Goal: Task Accomplishment & Management: Manage account settings

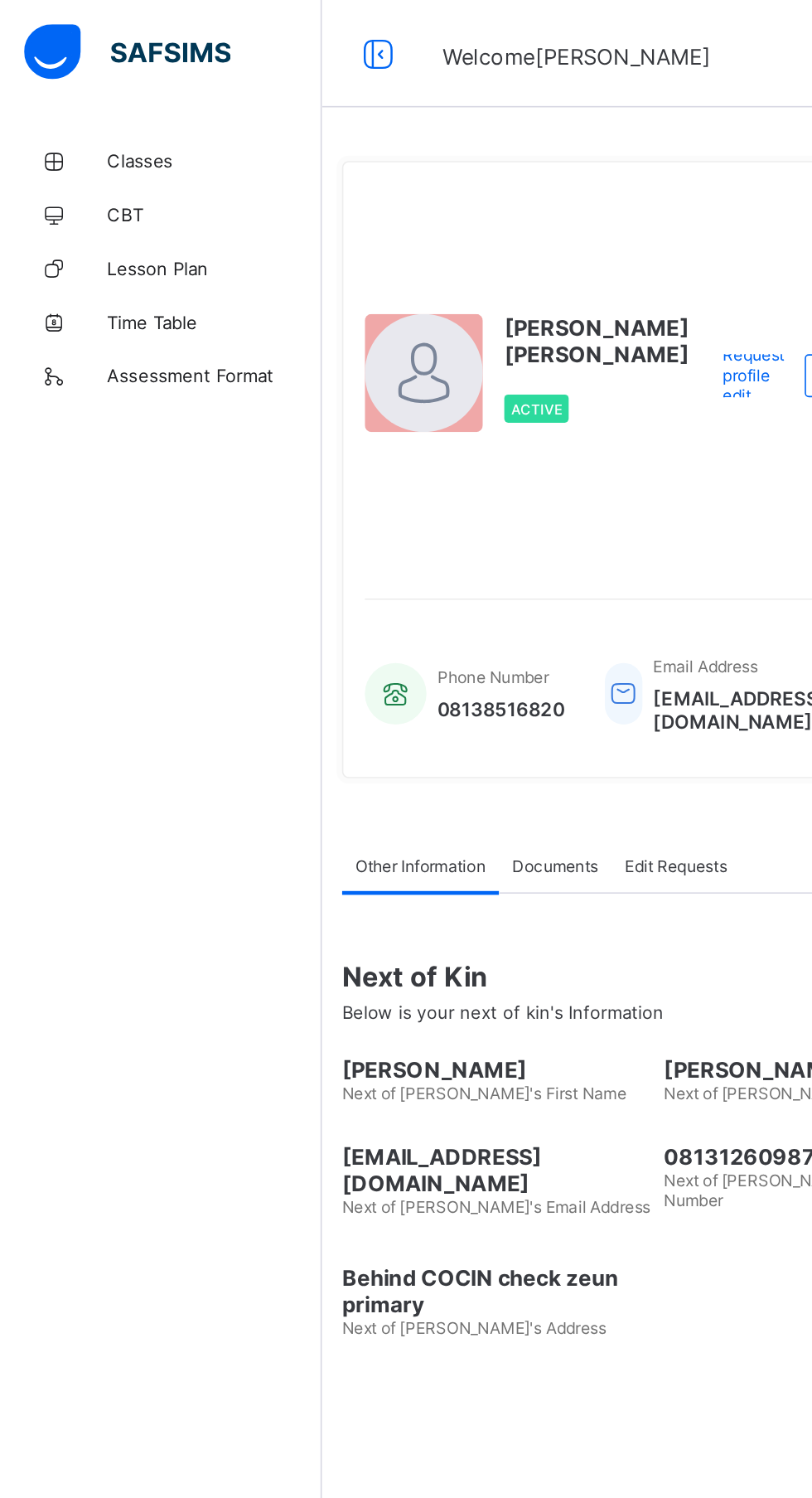
click at [114, 96] on span "Classes" at bounding box center [133, 100] width 133 height 13
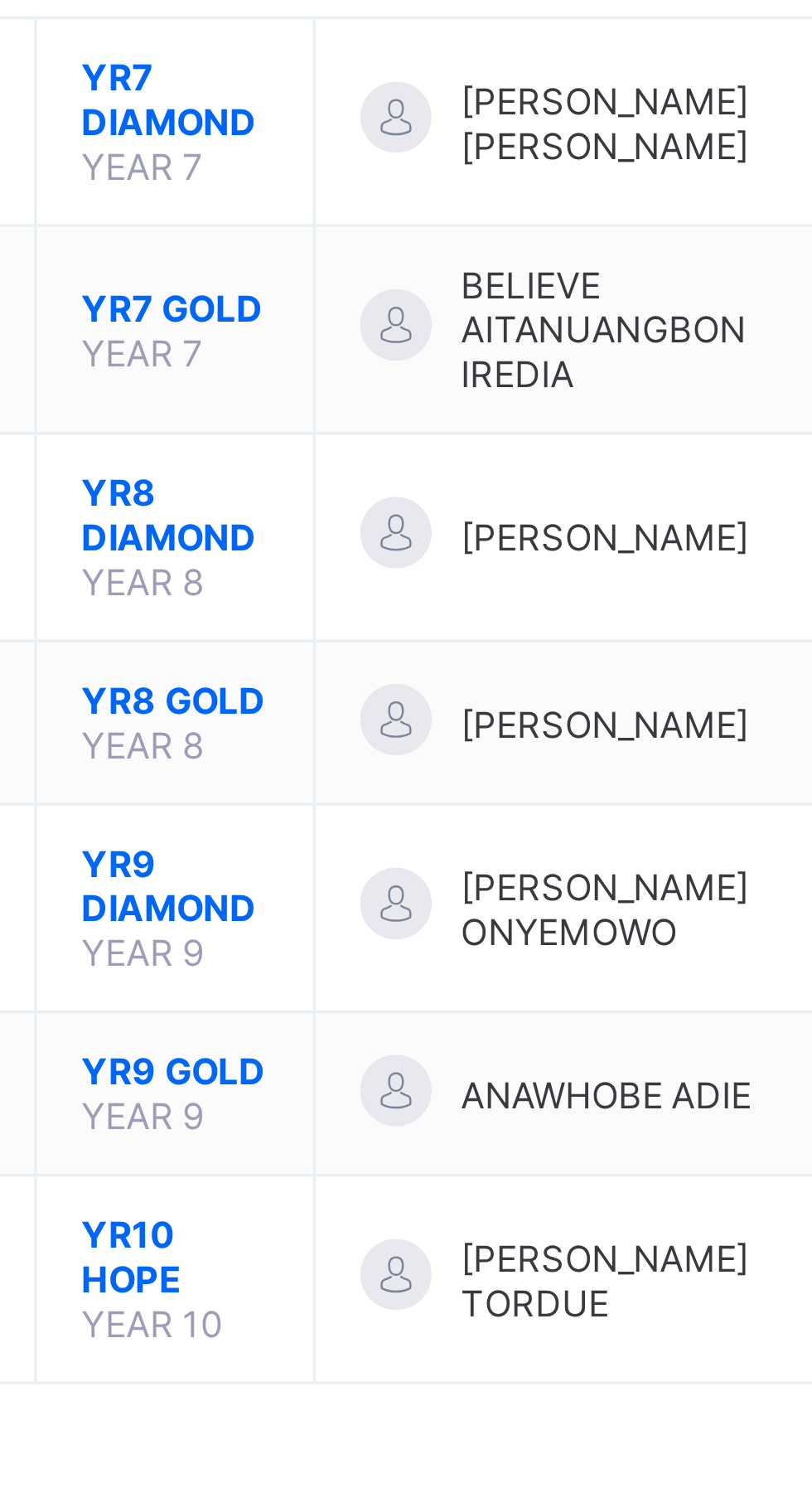
click at [310, 502] on span "YR9 DIAMOND" at bounding box center [311, 489] width 52 height 25
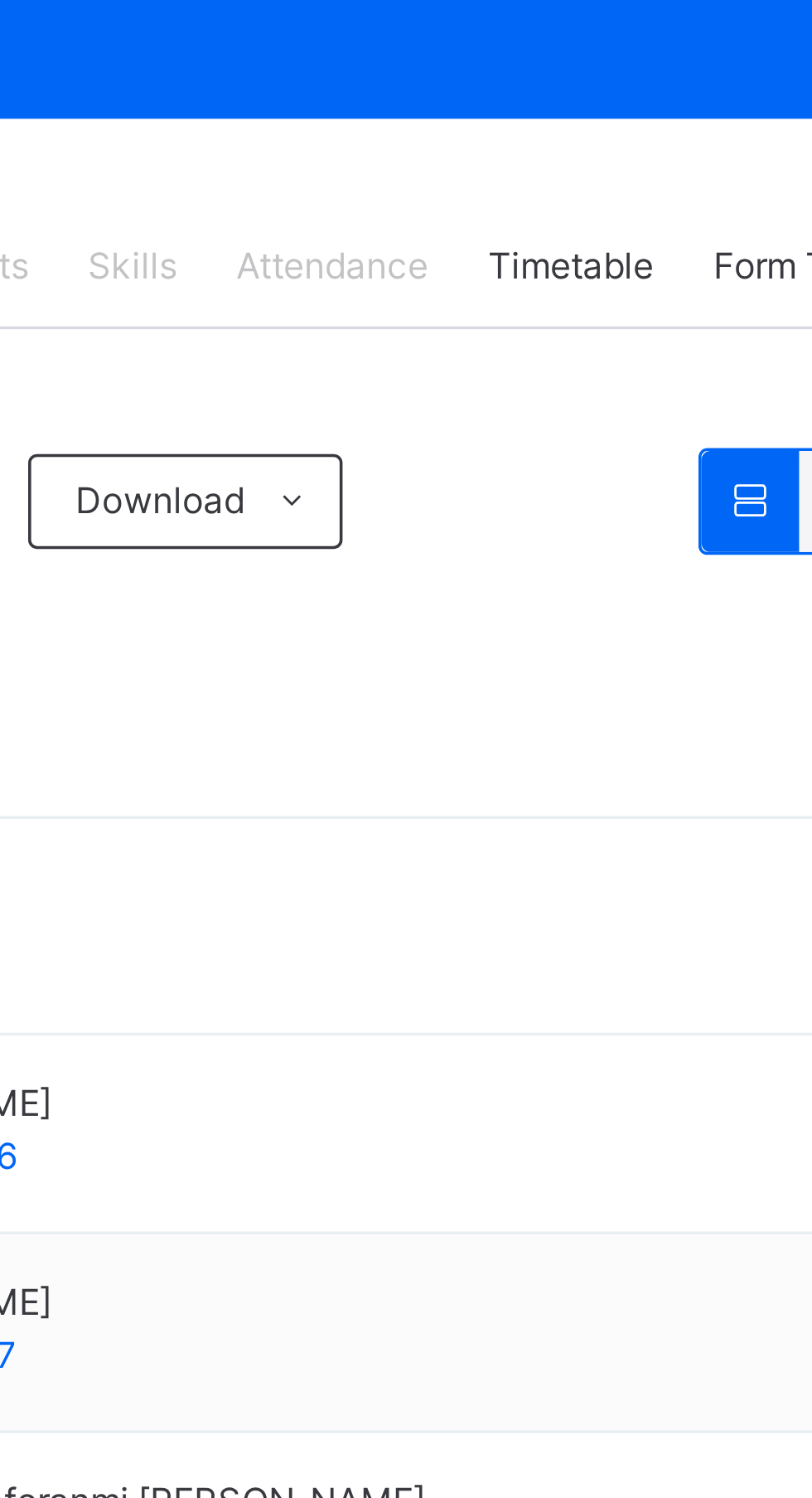
click at [503, 374] on span "Attendance" at bounding box center [501, 376] width 54 height 15
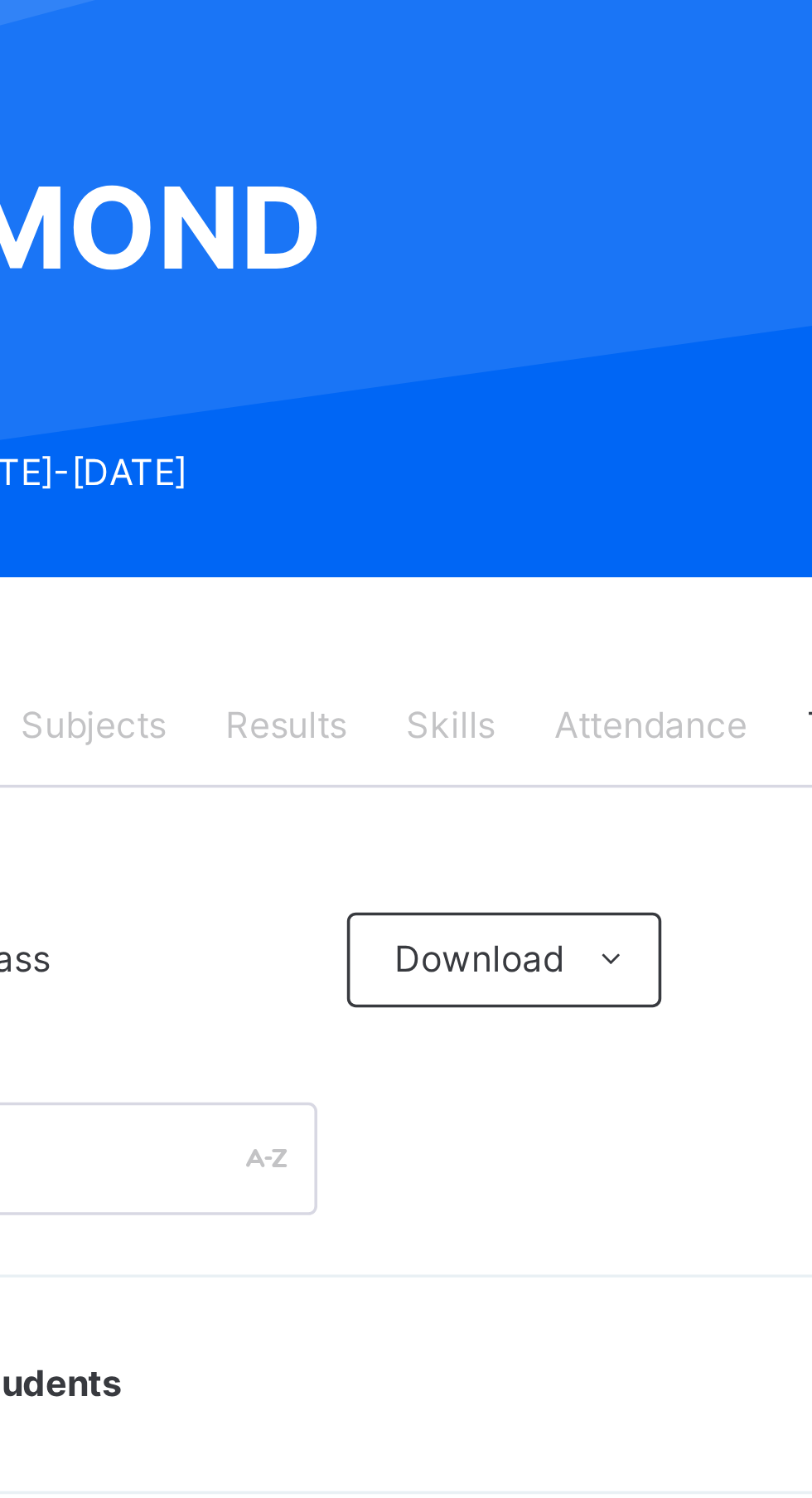
click at [510, 378] on span "Attendance" at bounding box center [501, 376] width 54 height 15
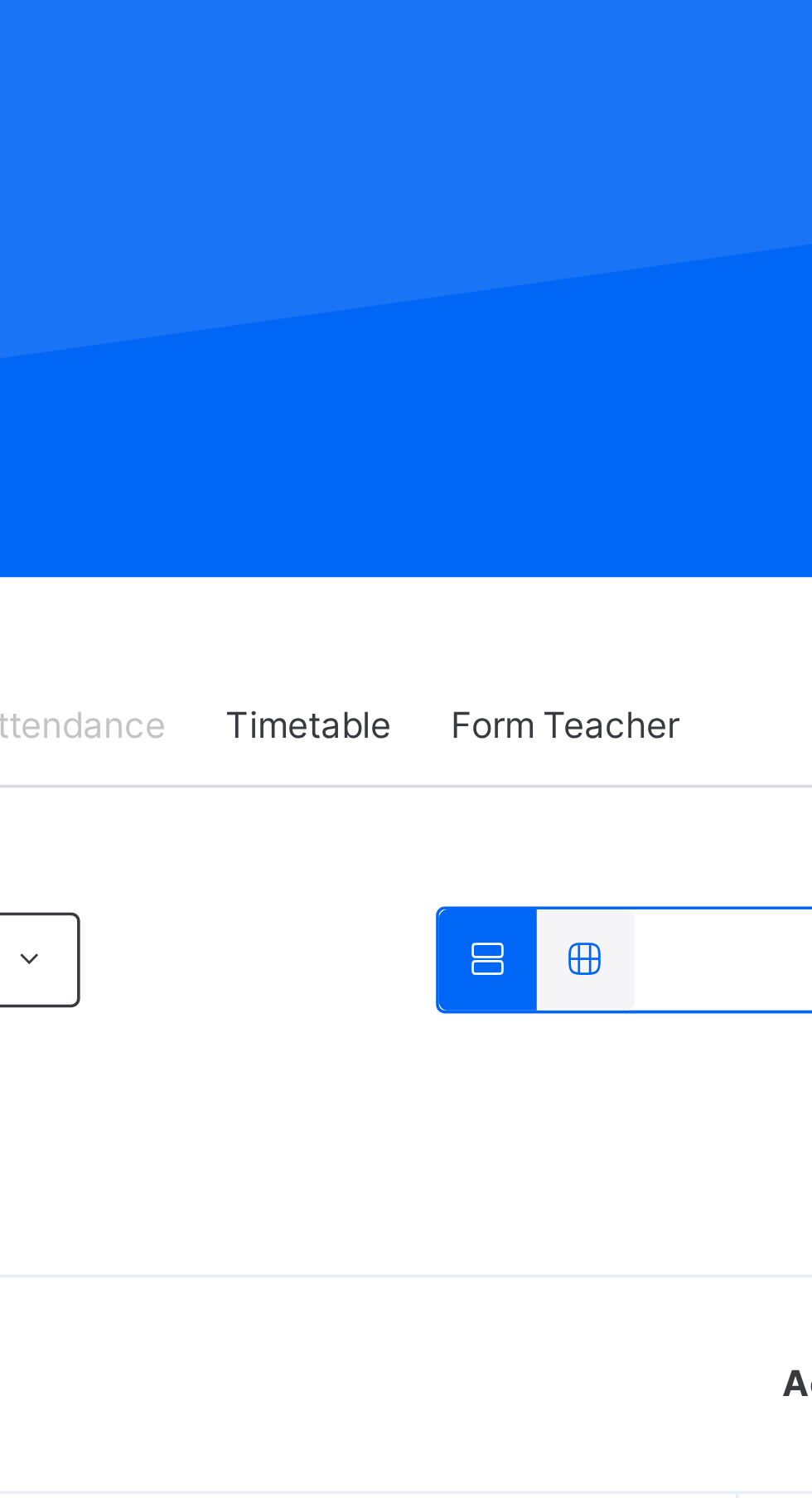
click at [664, 374] on span "Form Teacher" at bounding box center [638, 376] width 64 height 15
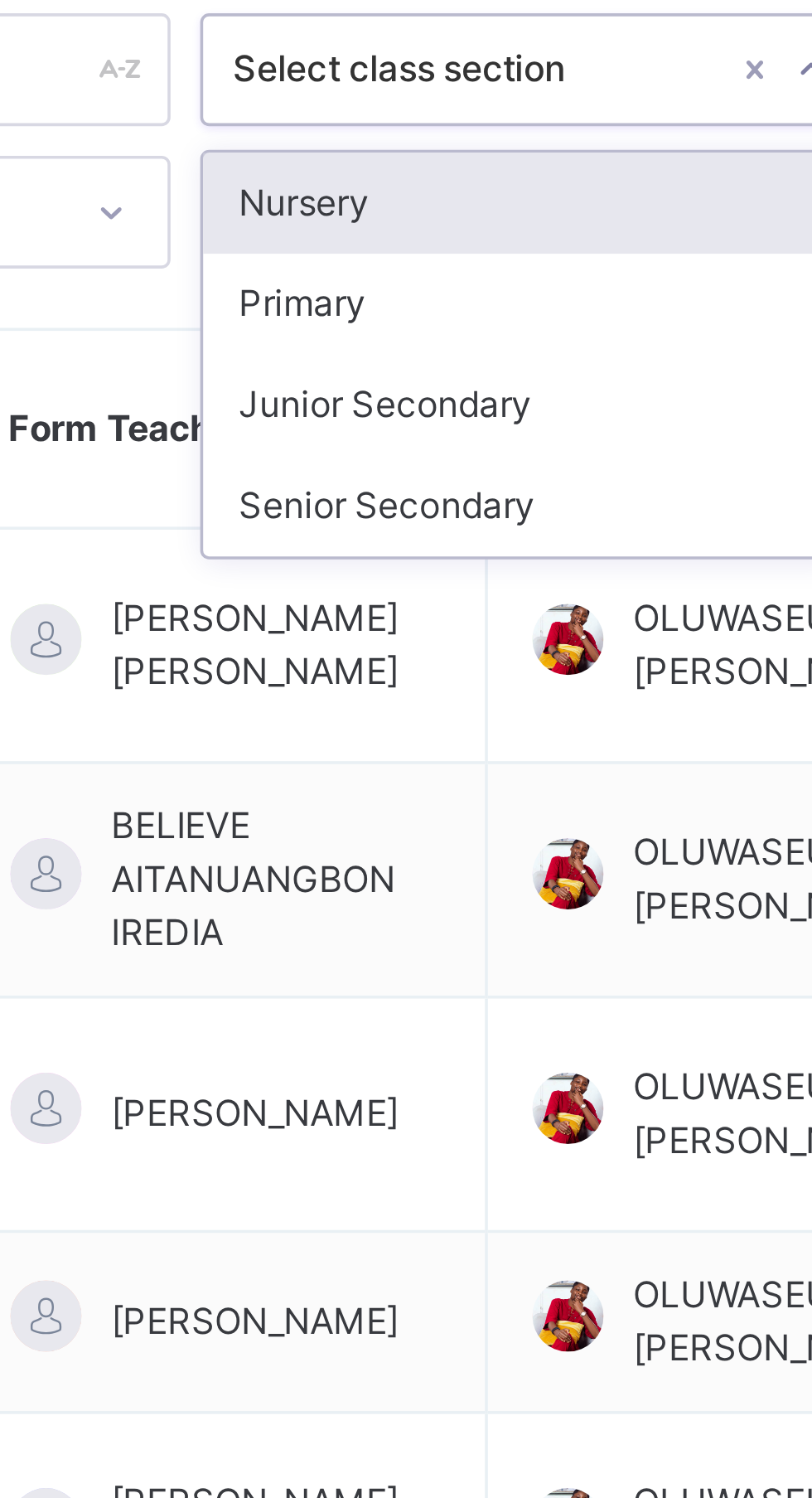
click at [507, 215] on div "Junior Secondary" at bounding box center [505, 217] width 177 height 28
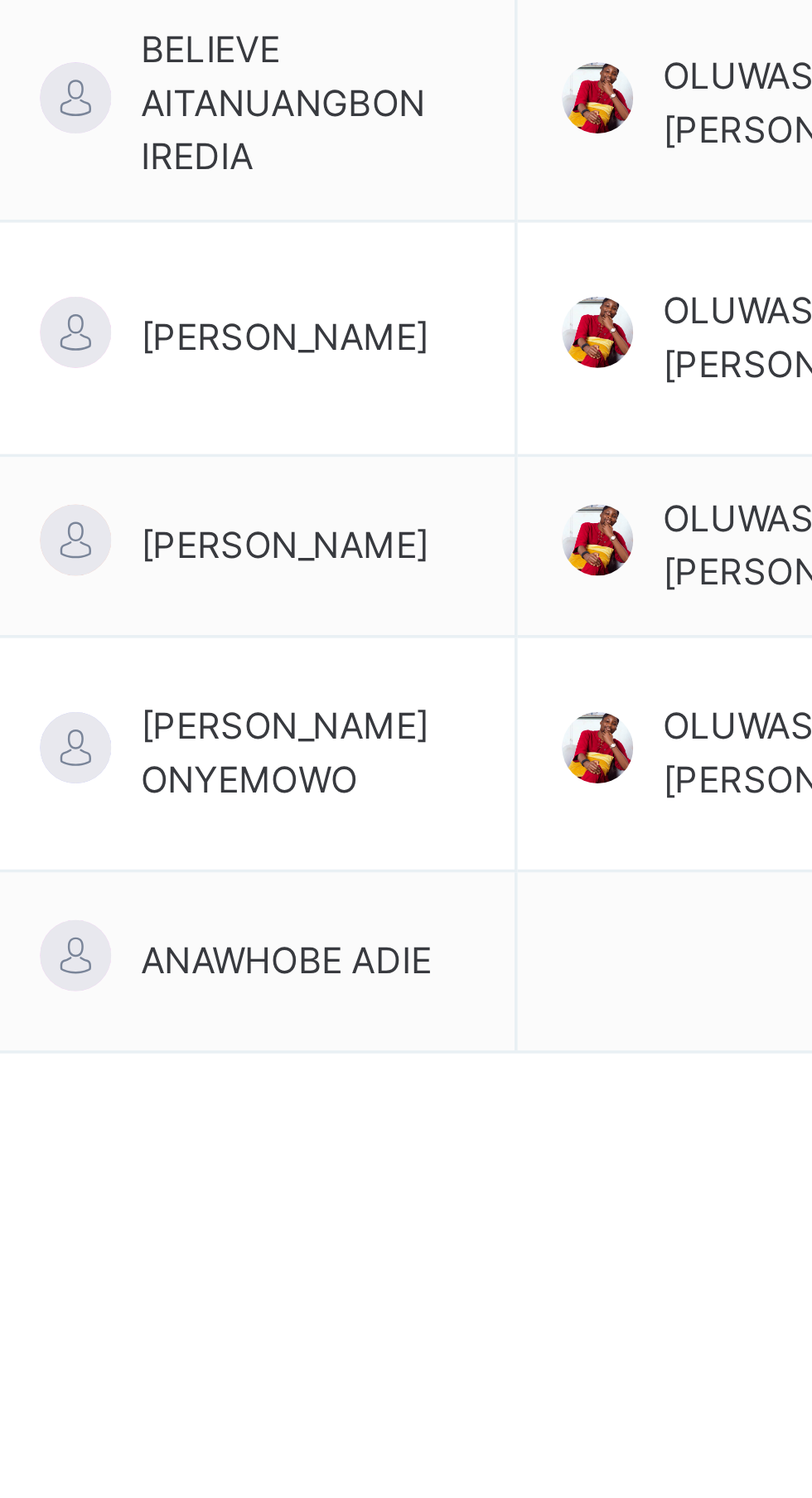
click at [455, 544] on span "[PERSON_NAME] ONYEMOWO" at bounding box center [436, 530] width 92 height 29
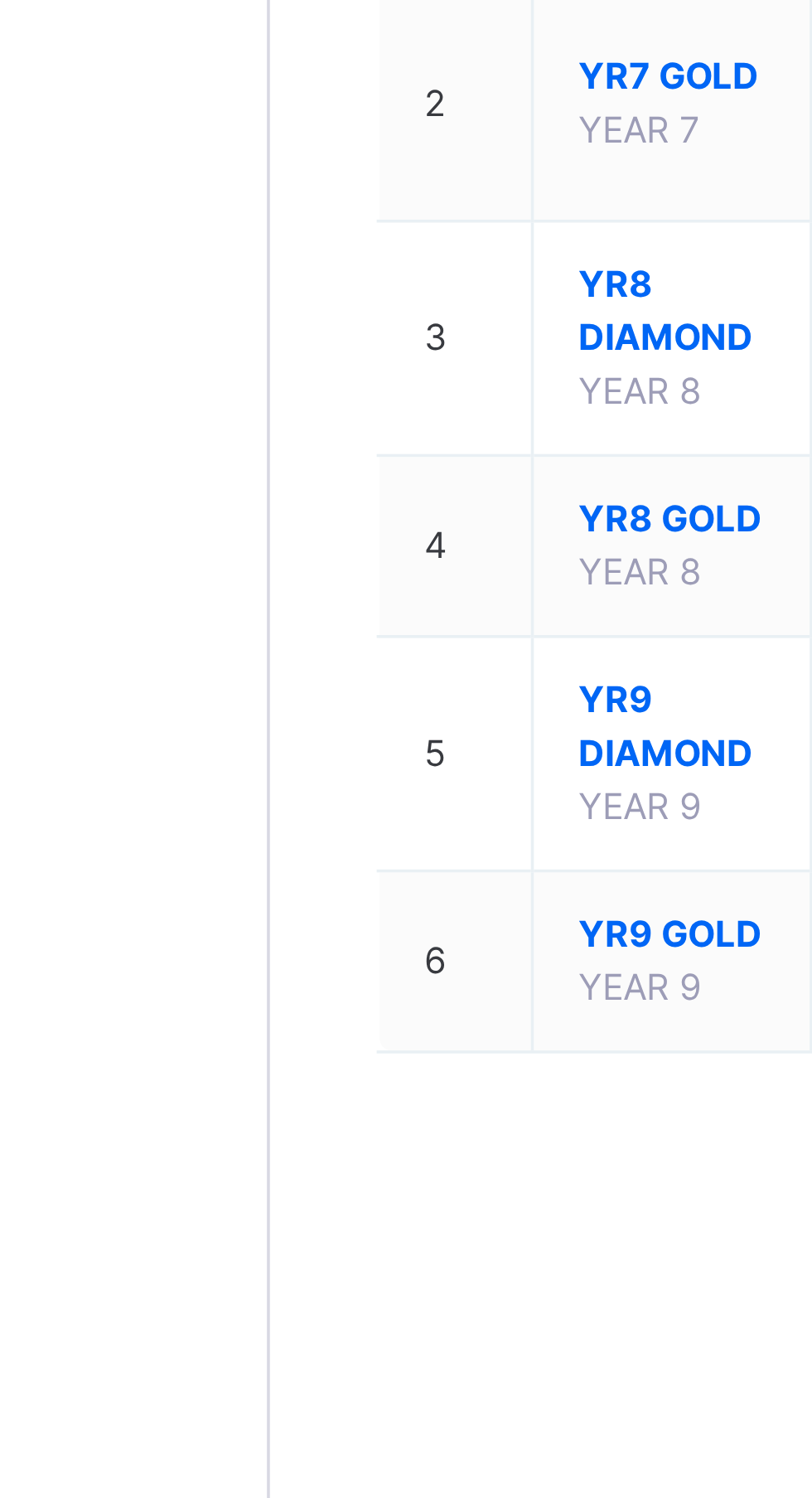
click at [300, 539] on span "YR9 DIAMOND" at bounding box center [311, 523] width 52 height 29
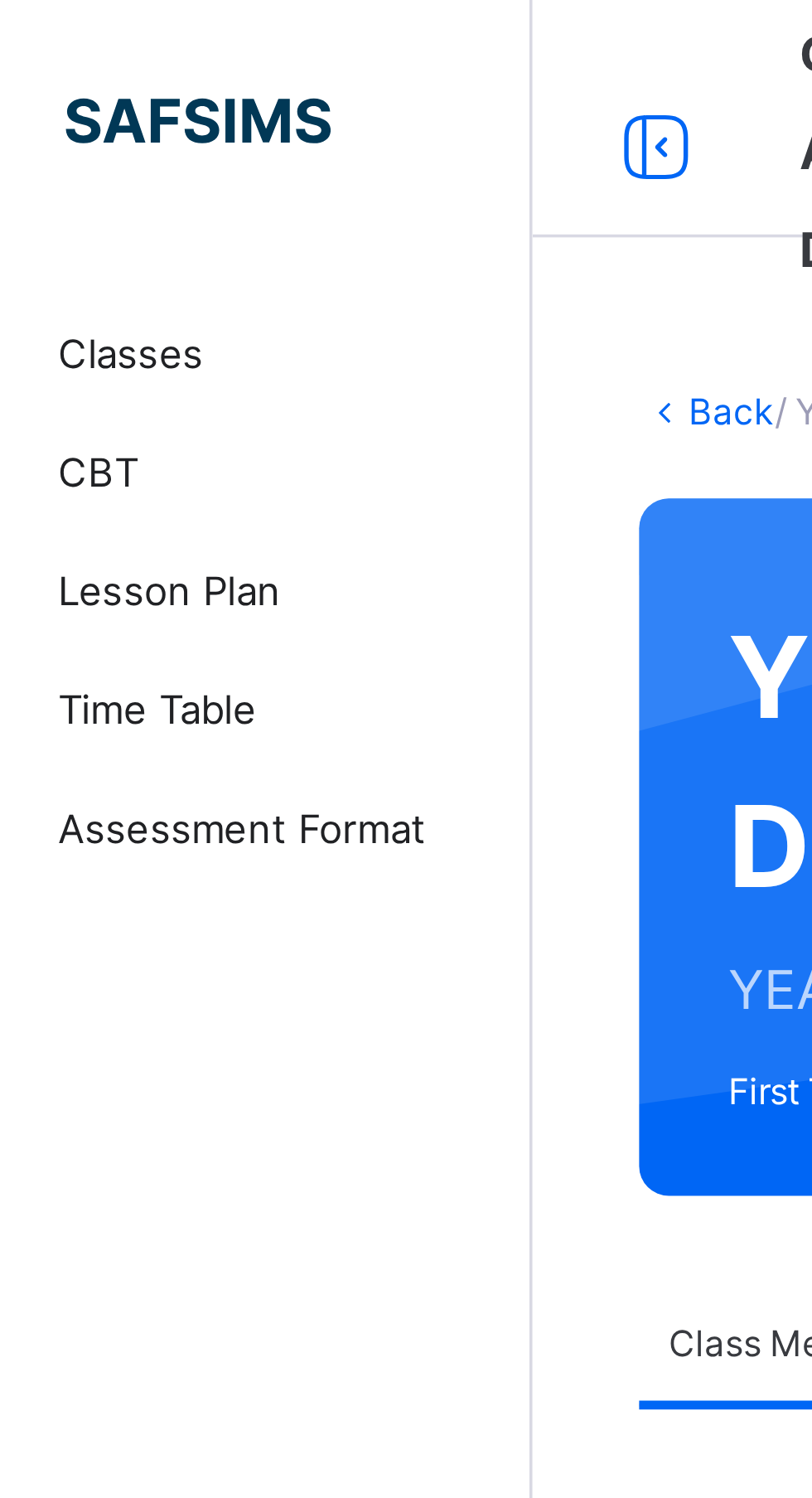
click at [80, 95] on span "Classes" at bounding box center [133, 99] width 133 height 16
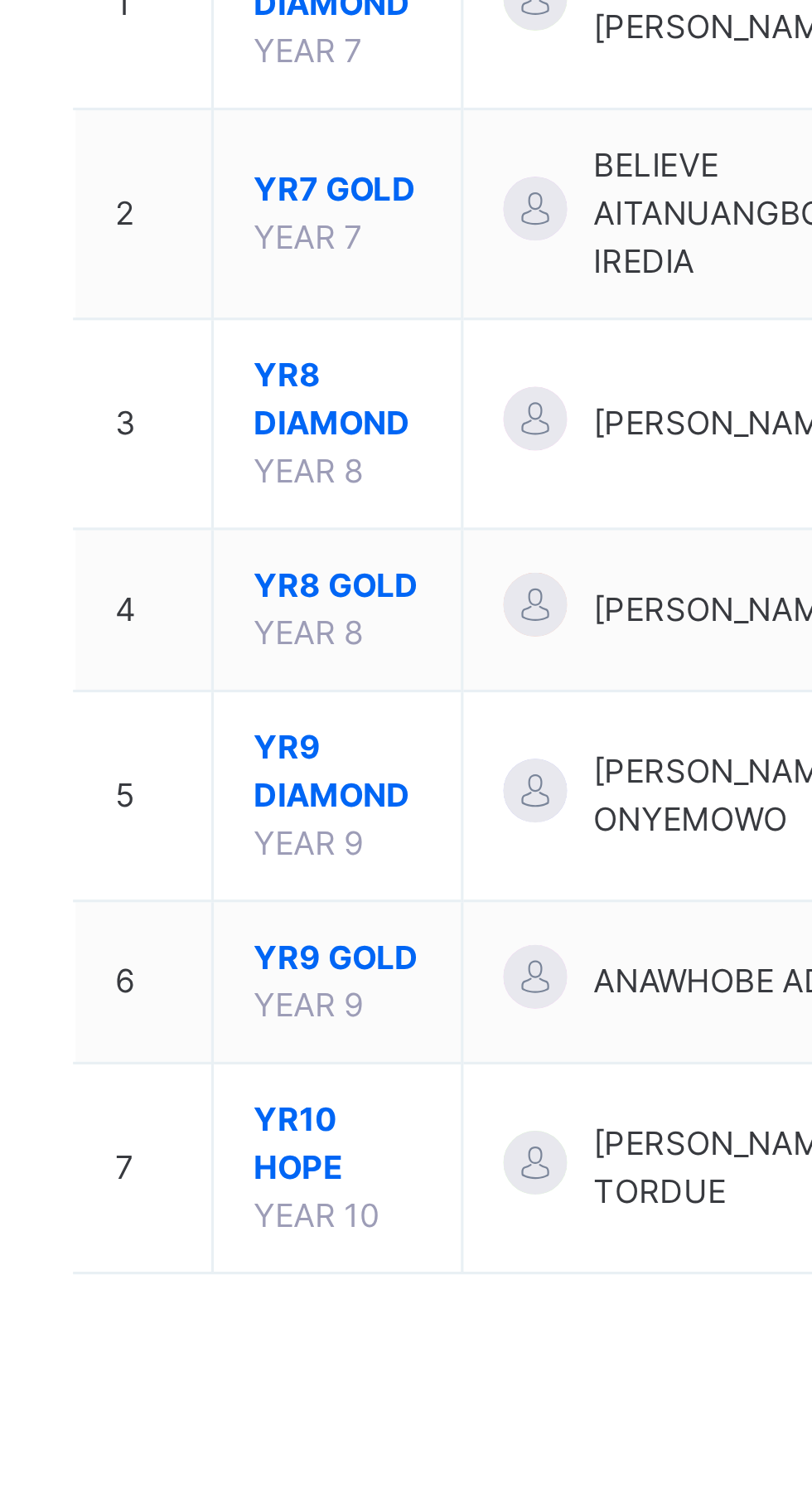
click at [403, 546] on span "[PERSON_NAME] ONYEMOWO" at bounding box center [436, 530] width 92 height 29
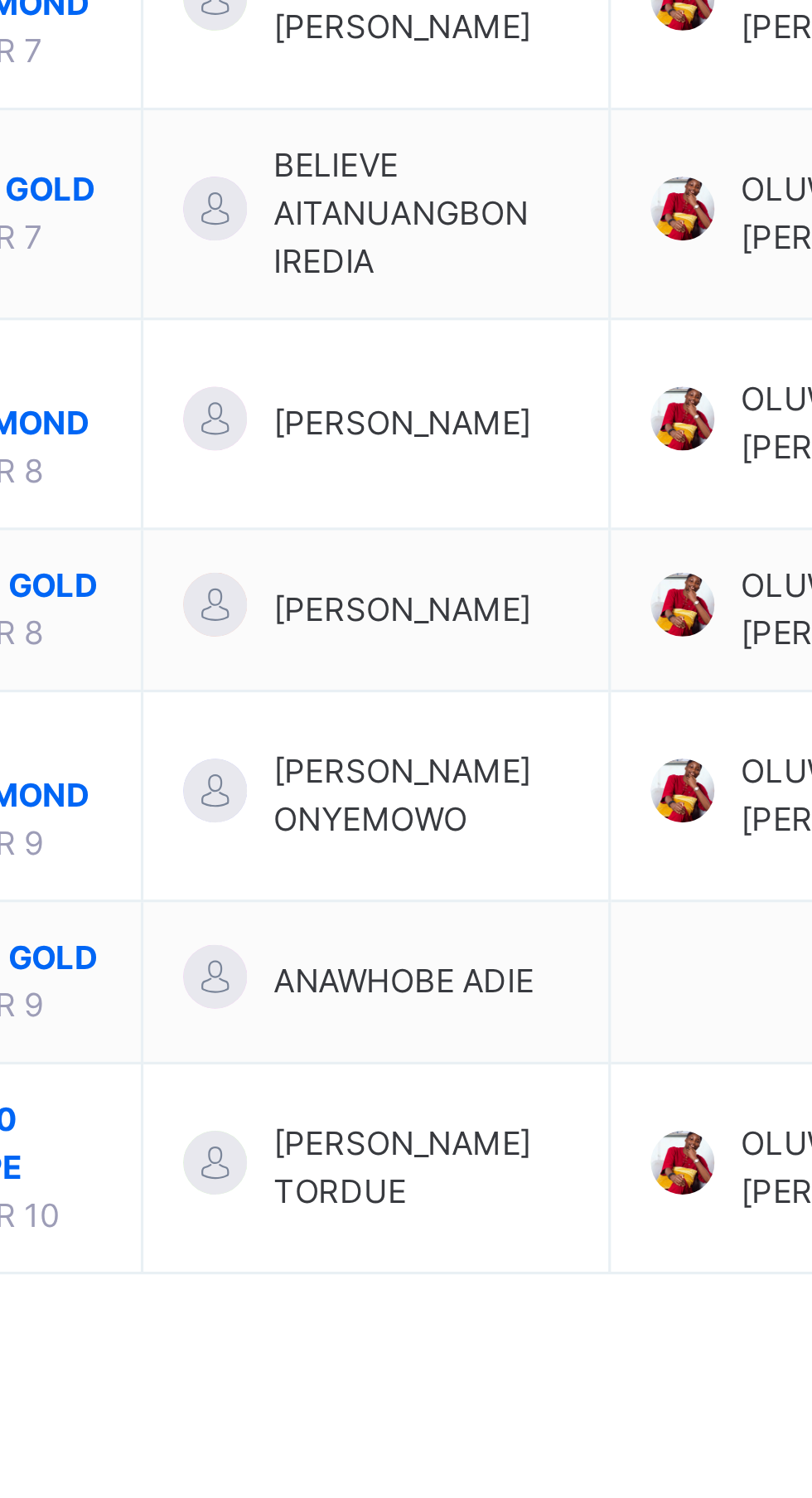
click at [436, 564] on td "[PERSON_NAME] ONYEMOWO" at bounding box center [423, 531] width 146 height 65
click at [407, 546] on span "[PERSON_NAME] ONYEMOWO" at bounding box center [436, 530] width 92 height 29
click at [371, 538] on div at bounding box center [373, 529] width 20 height 20
click at [323, 539] on span "YR9 DIAMOND" at bounding box center [311, 523] width 52 height 29
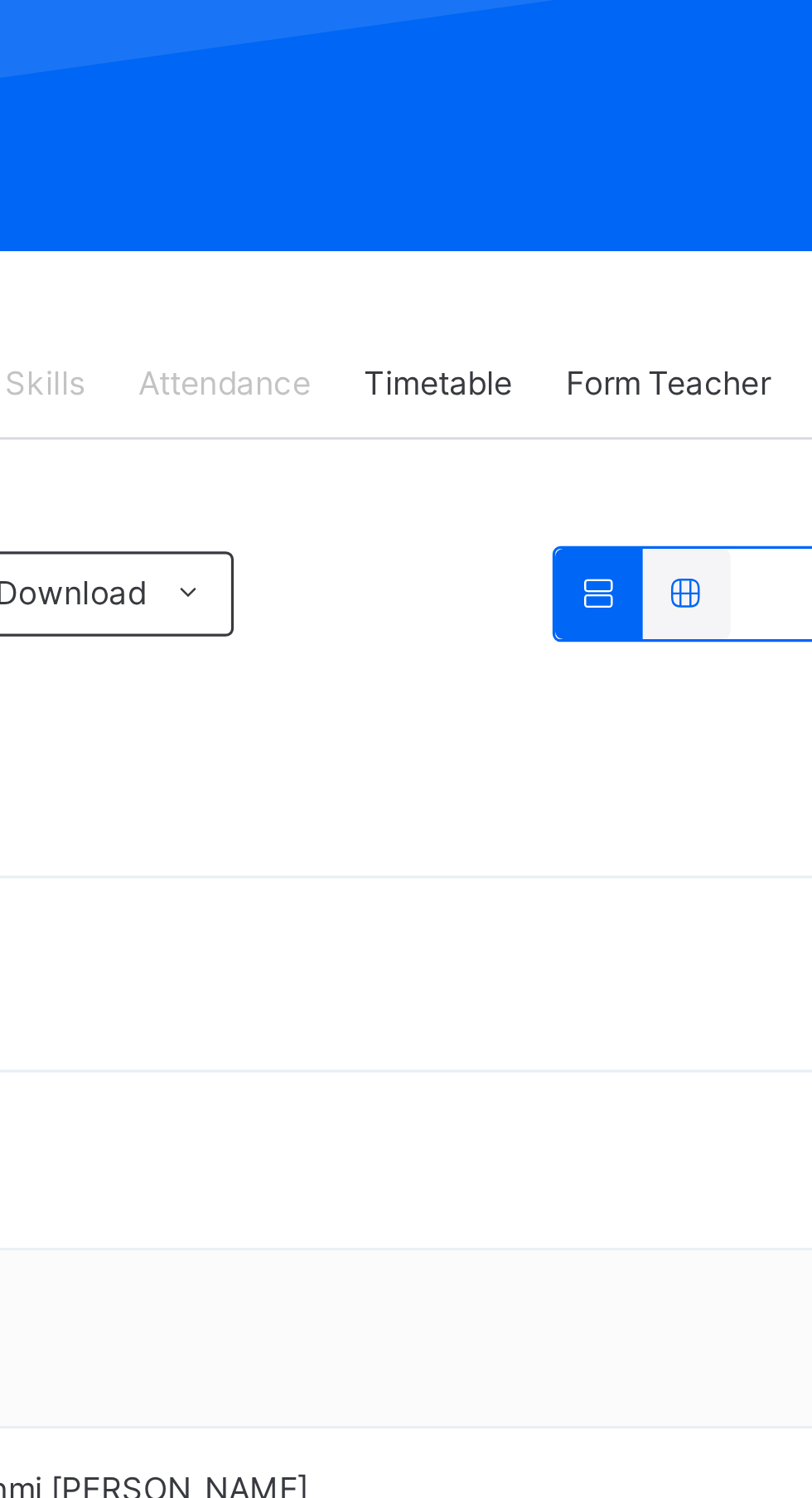
click at [619, 447] on div at bounding box center [618, 441] width 28 height 28
click at [618, 447] on div at bounding box center [618, 441] width 28 height 28
click at [618, 443] on icon at bounding box center [618, 440] width 14 height 12
click at [619, 439] on icon at bounding box center [618, 440] width 14 height 12
click at [618, 444] on icon at bounding box center [618, 440] width 14 height 12
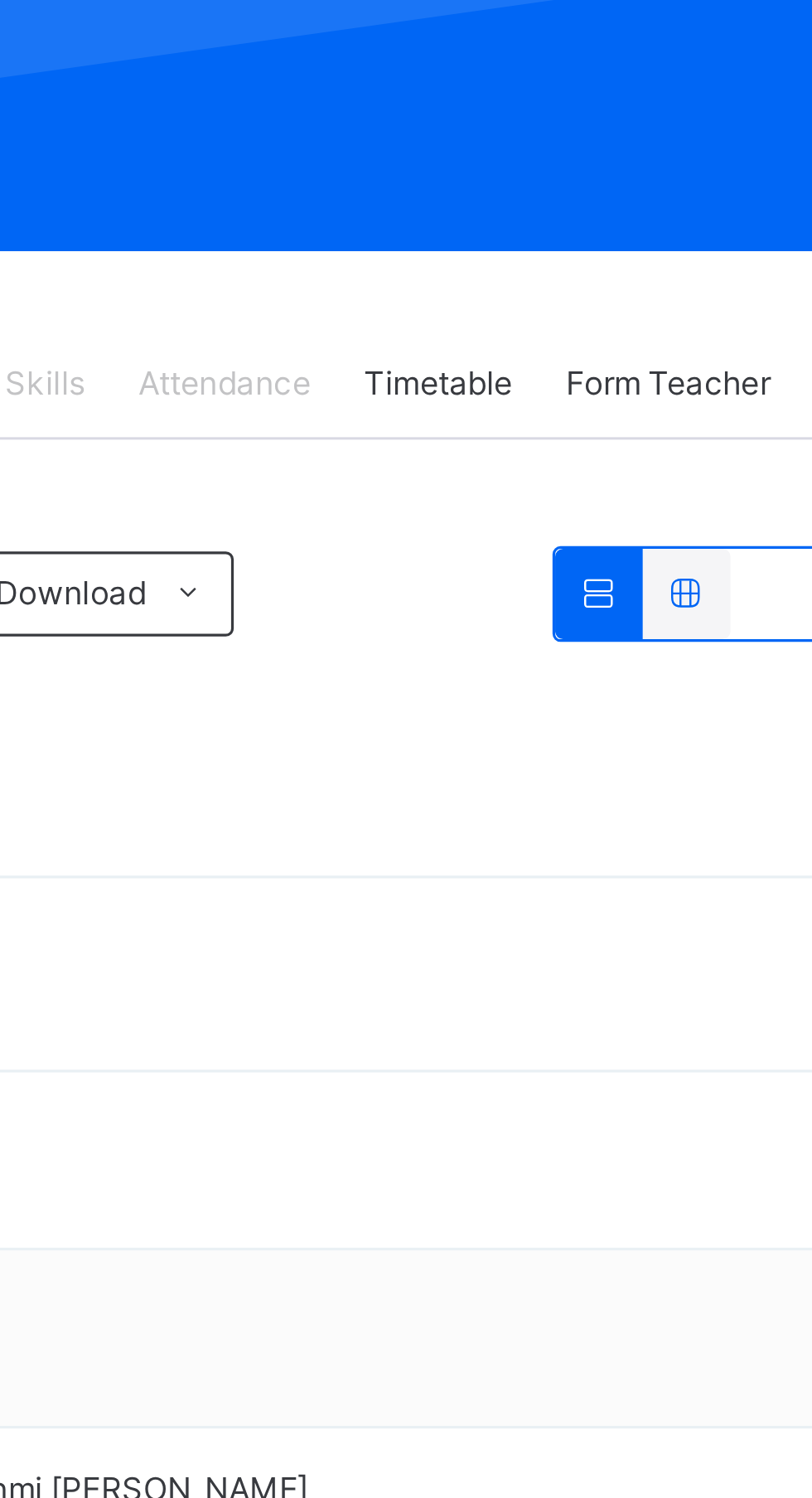
click at [618, 443] on icon at bounding box center [618, 440] width 14 height 12
click at [619, 435] on icon at bounding box center [618, 440] width 14 height 12
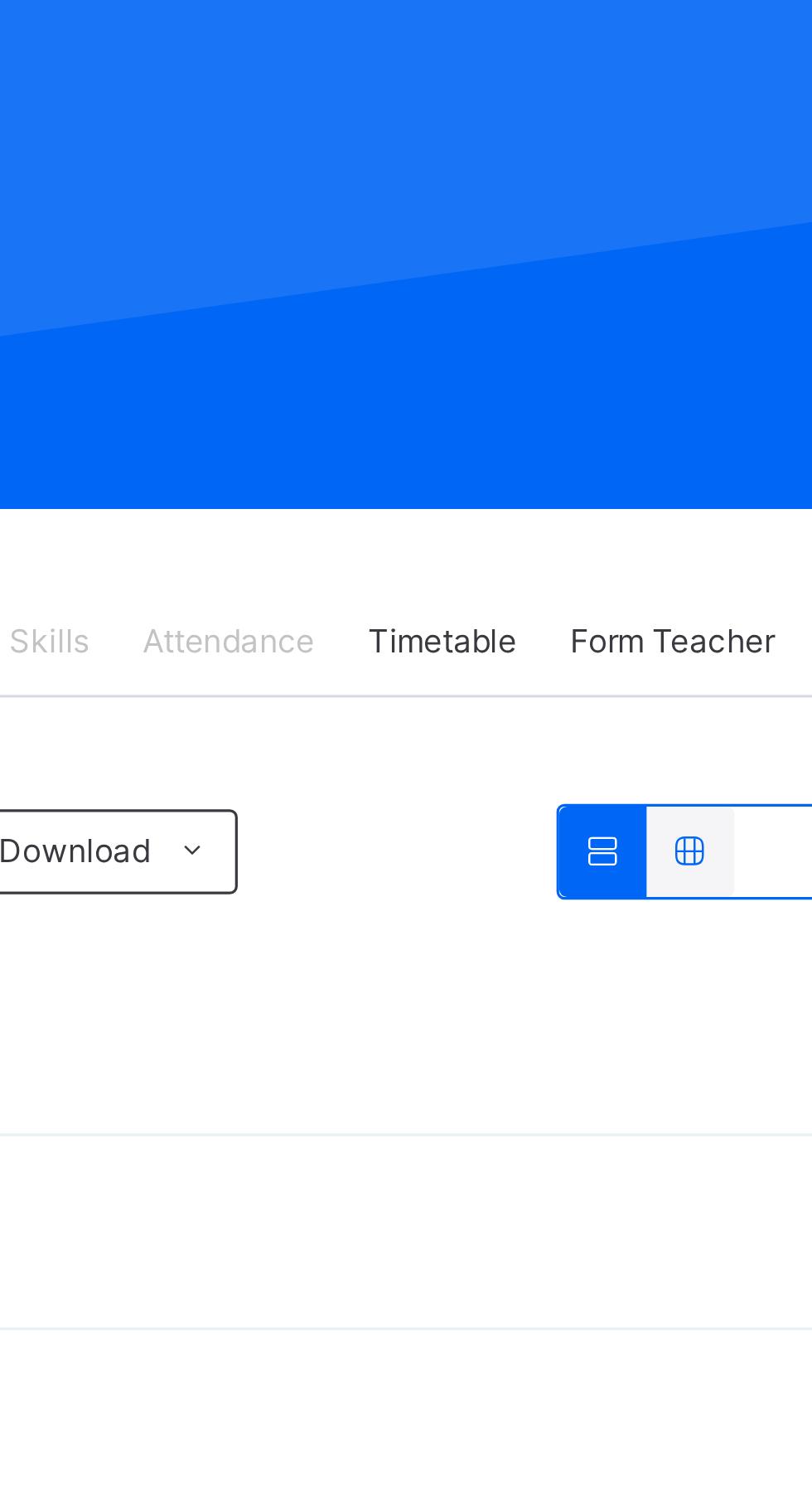
click at [614, 439] on icon at bounding box center [618, 440] width 14 height 12
click at [613, 438] on icon at bounding box center [618, 440] width 14 height 12
click at [634, 439] on div at bounding box center [645, 441] width 28 height 28
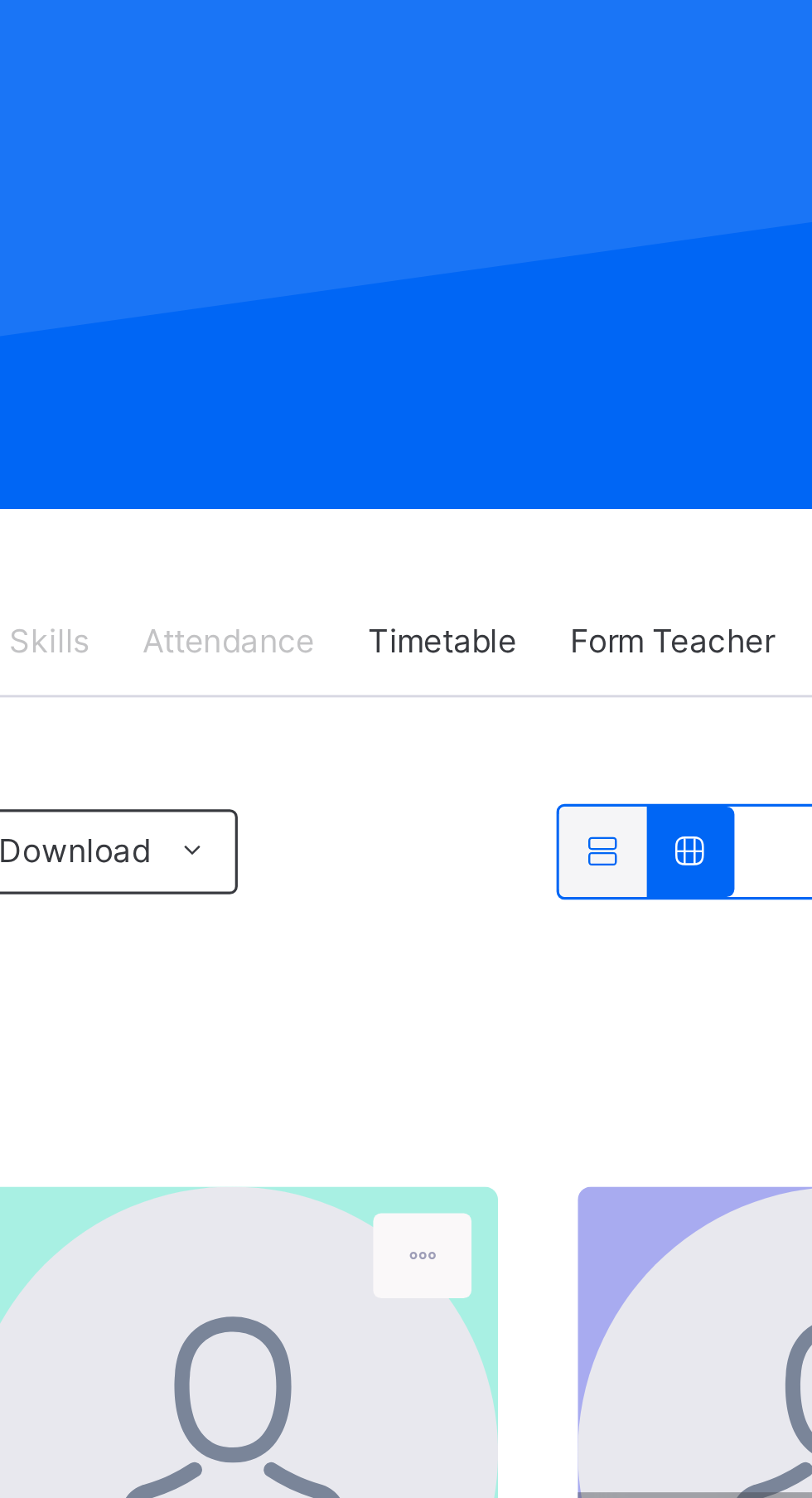
click at [608, 442] on div at bounding box center [618, 441] width 28 height 28
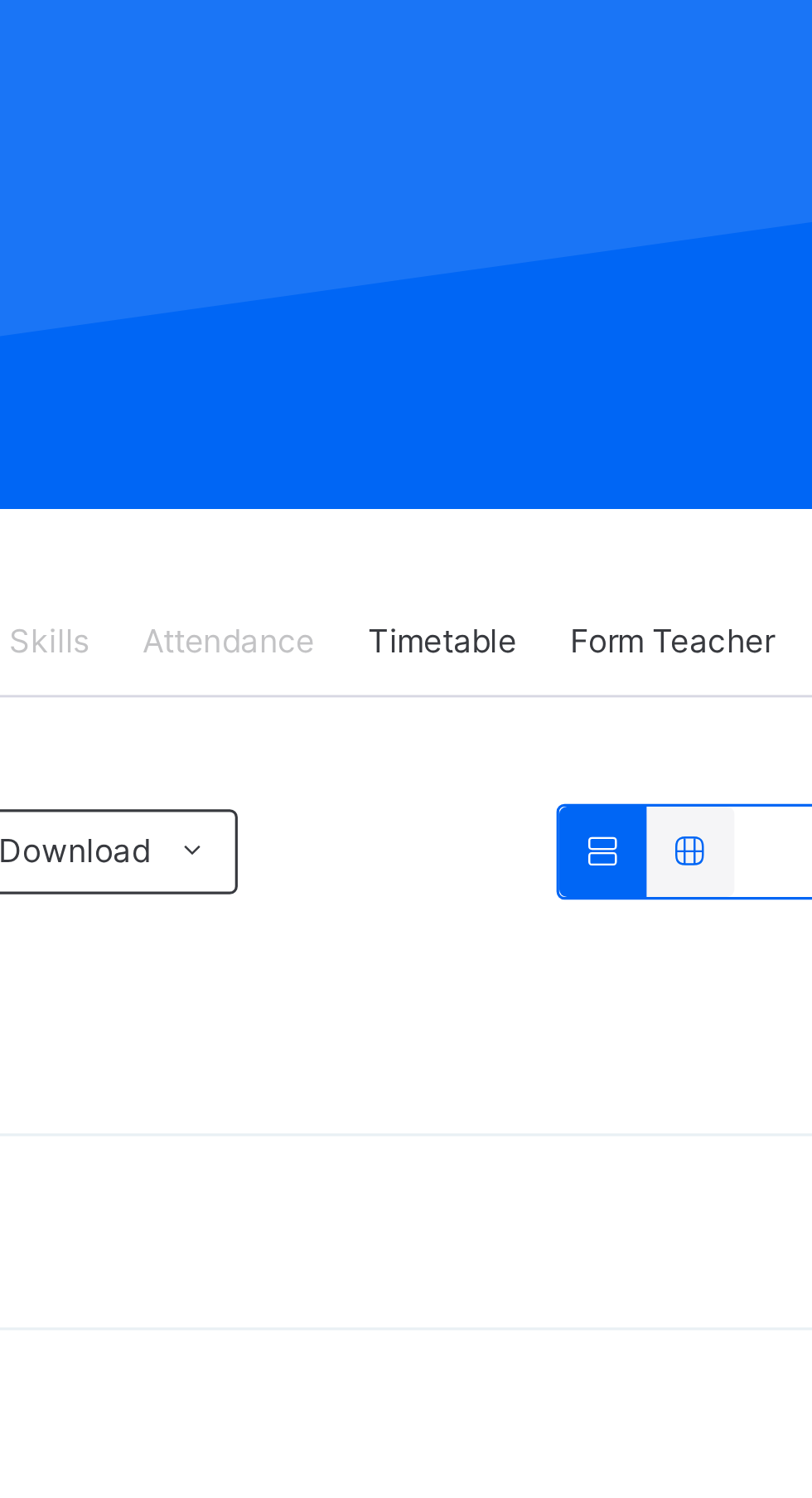
click at [618, 436] on icon at bounding box center [618, 440] width 14 height 12
click at [619, 440] on icon at bounding box center [618, 440] width 14 height 12
click at [620, 436] on icon at bounding box center [618, 440] width 14 height 12
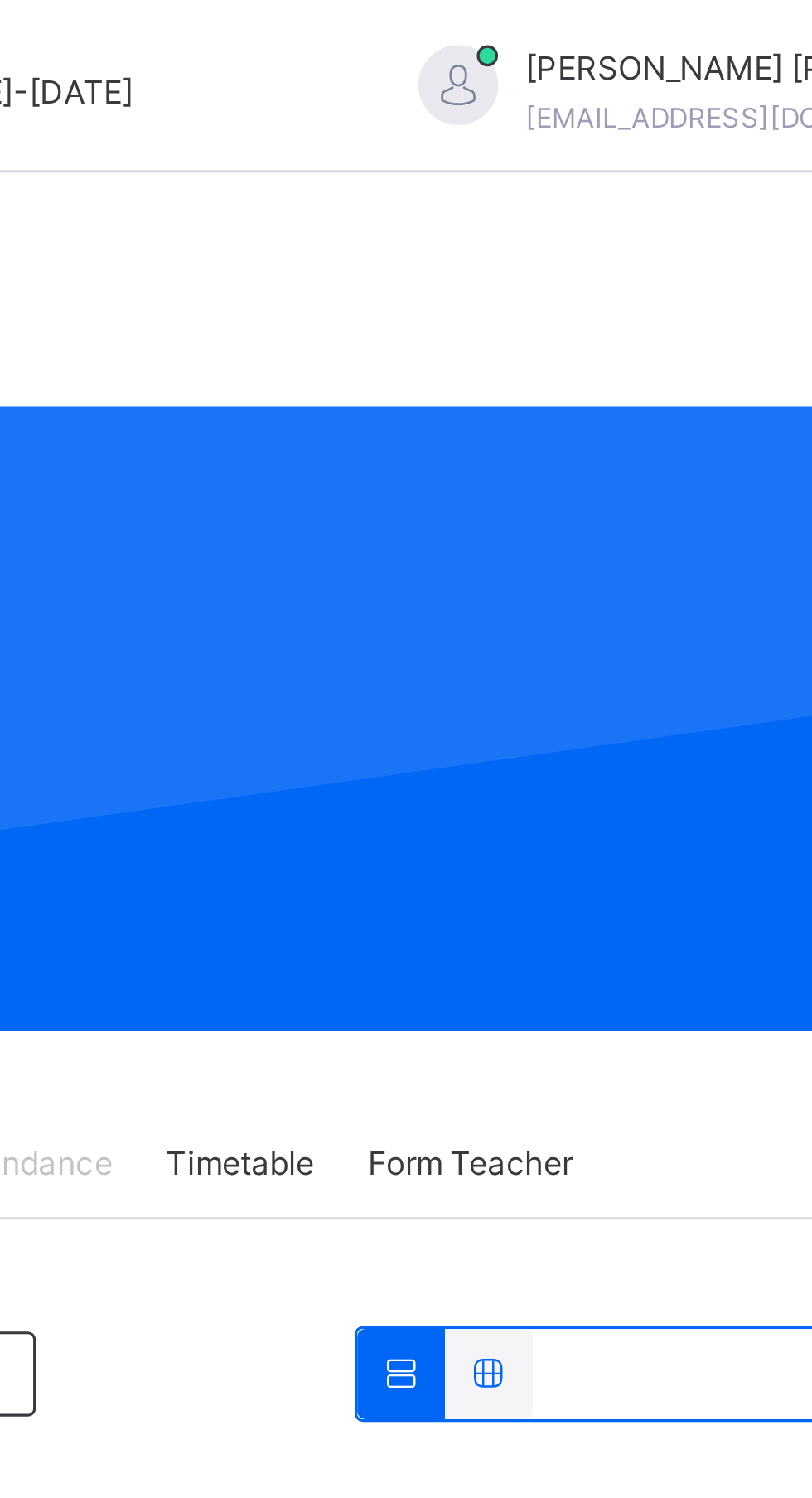
click at [615, 439] on icon at bounding box center [618, 440] width 14 height 12
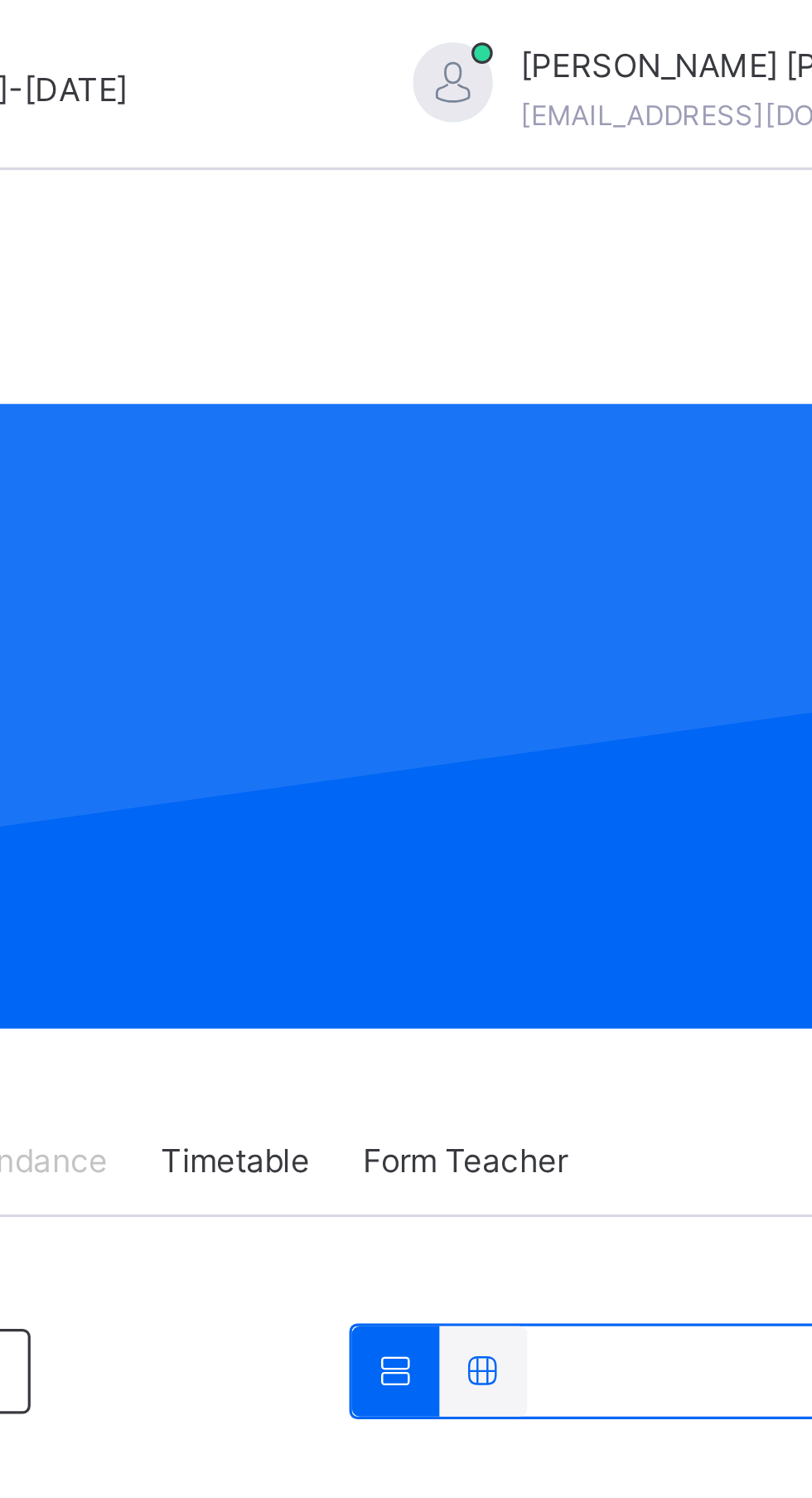
click at [614, 436] on icon at bounding box center [618, 440] width 14 height 12
click at [620, 438] on icon at bounding box center [618, 440] width 14 height 12
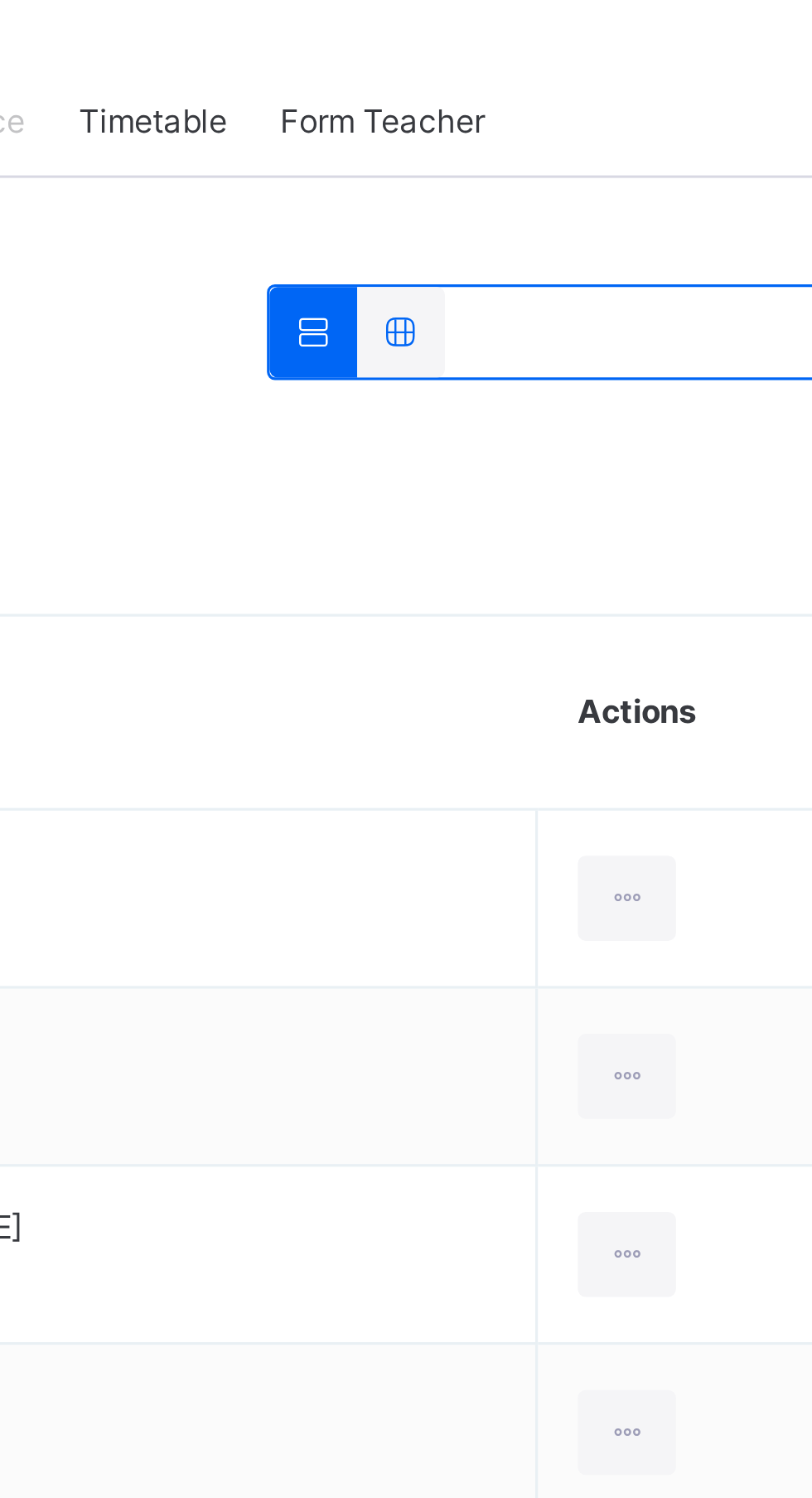
click at [623, 435] on icon at bounding box center [618, 440] width 14 height 12
click at [622, 435] on icon at bounding box center [618, 440] width 14 height 12
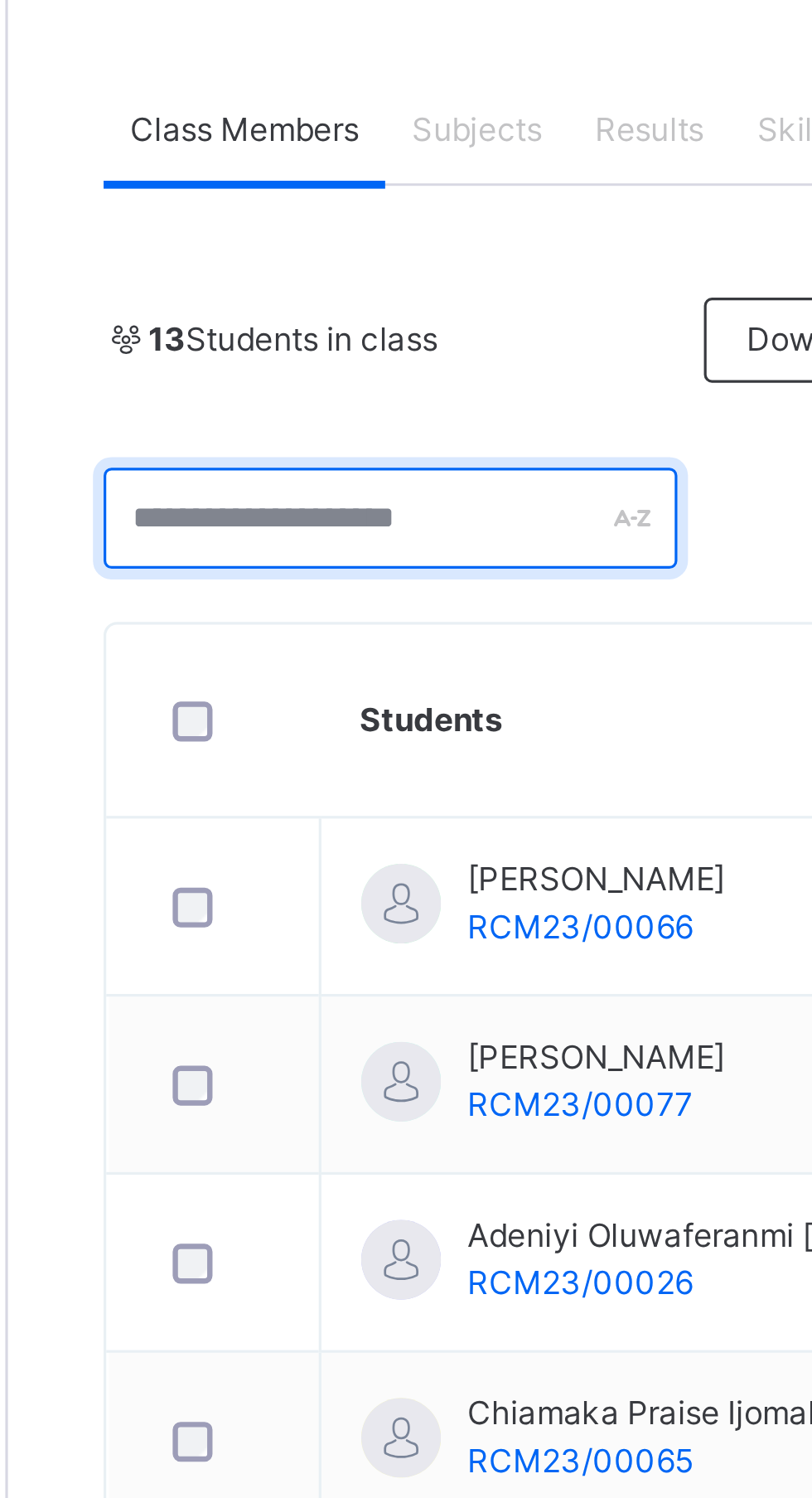
click at [343, 492] on input "text" at bounding box center [318, 496] width 179 height 31
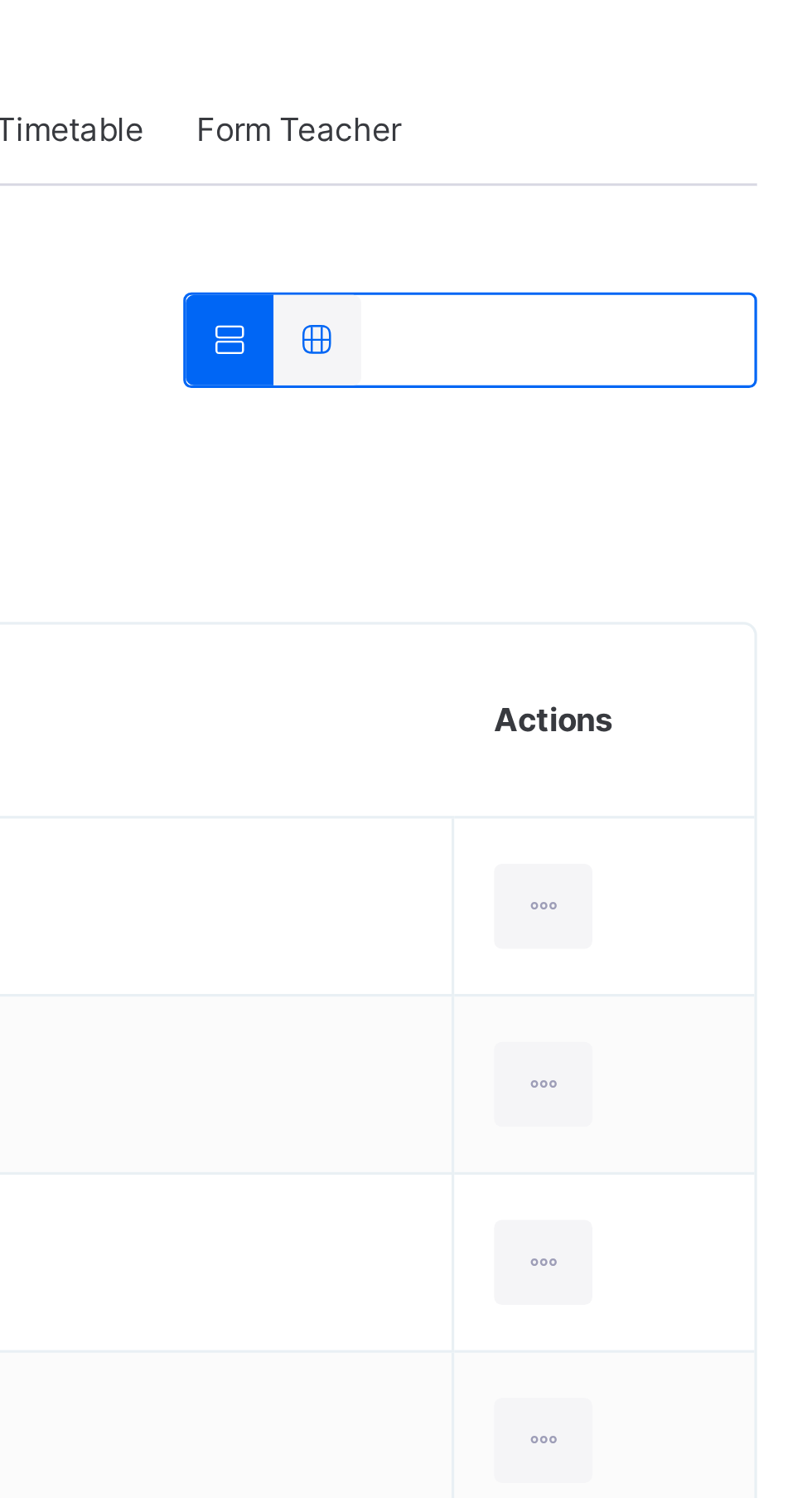
click at [725, 564] on th "Actions" at bounding box center [734, 560] width 94 height 61
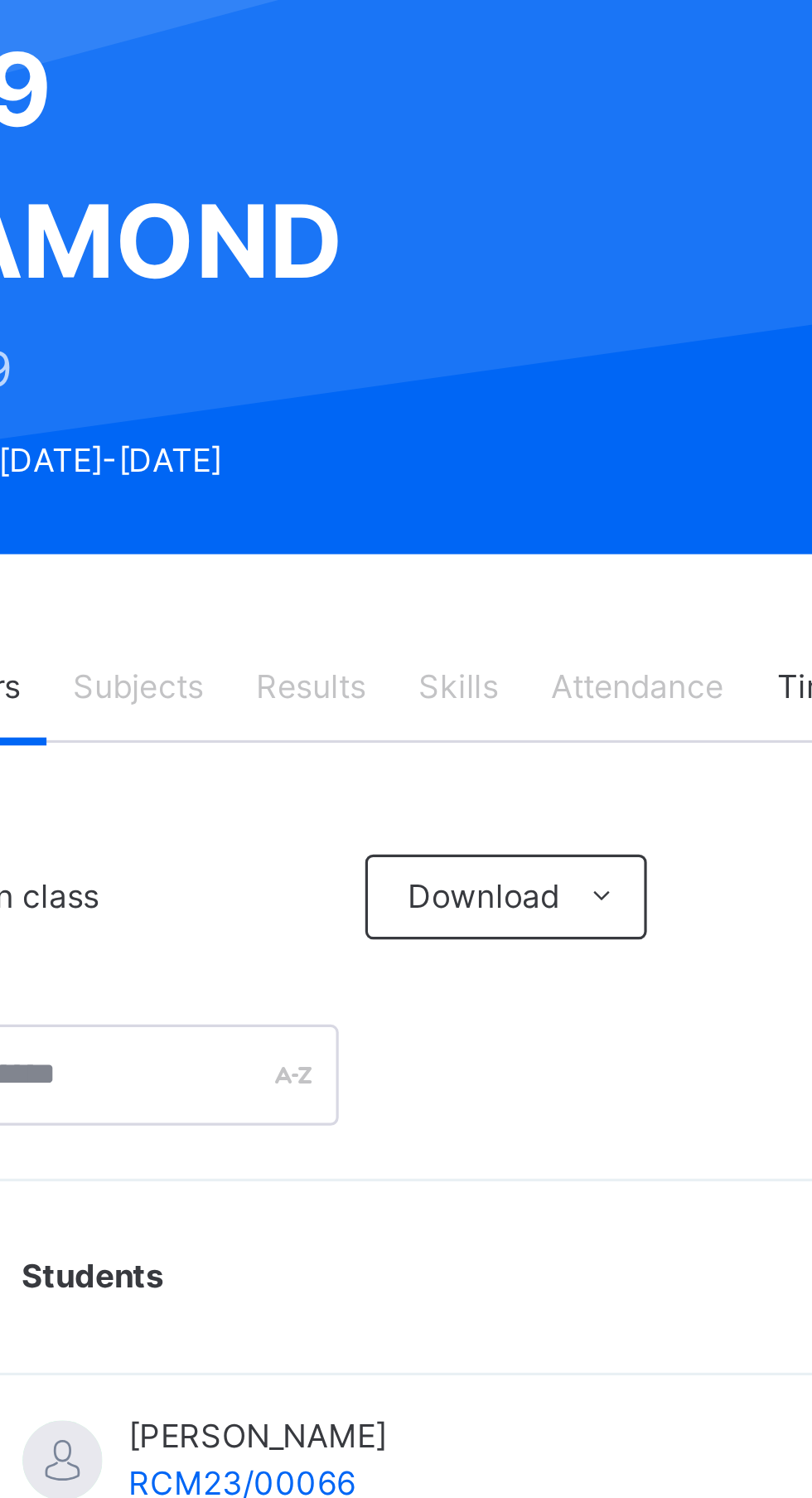
click at [506, 367] on div "Attendance" at bounding box center [501, 375] width 70 height 33
click at [499, 379] on span "Attendance" at bounding box center [501, 376] width 54 height 15
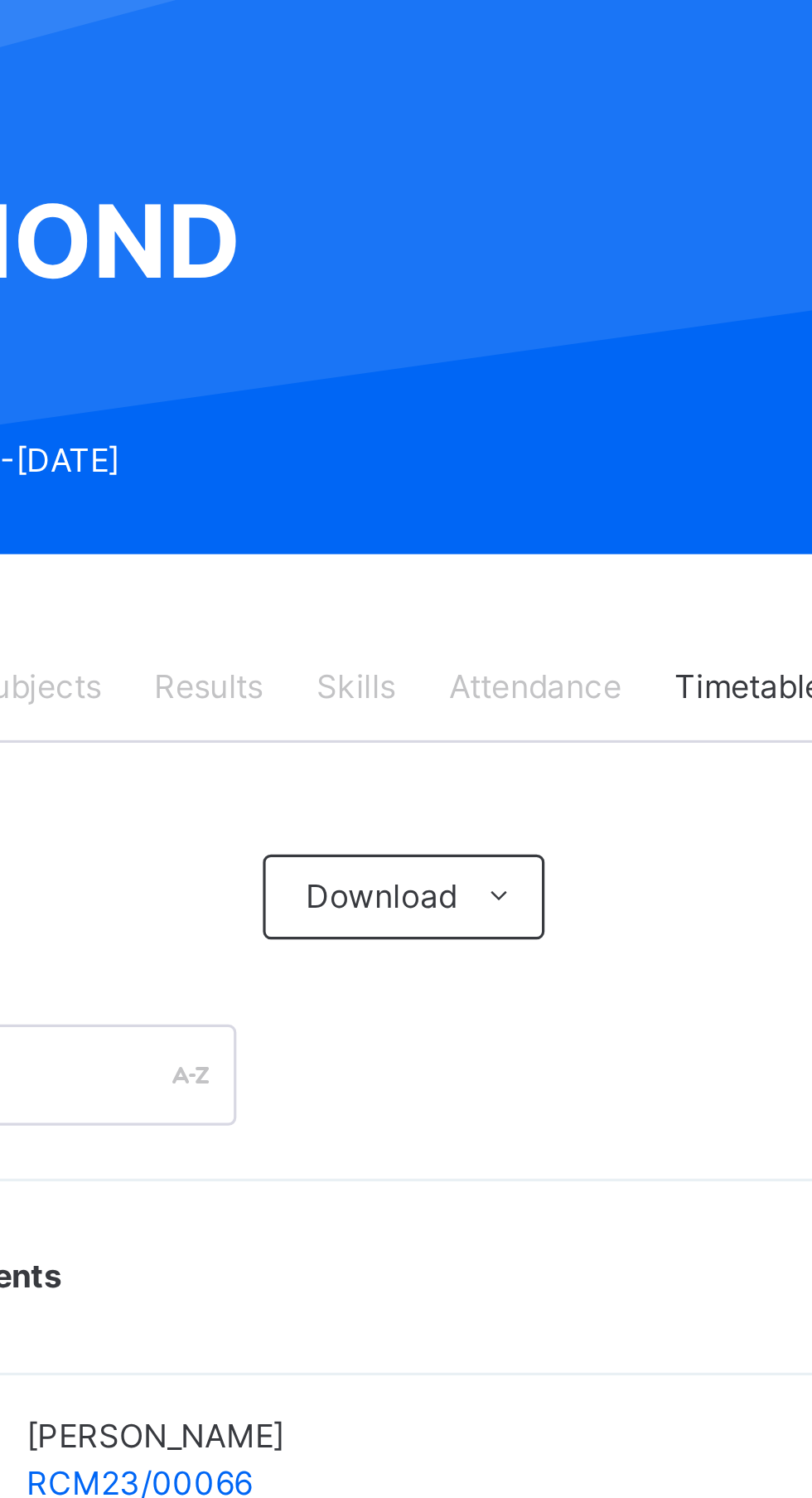
click at [496, 374] on span "Attendance" at bounding box center [501, 376] width 54 height 15
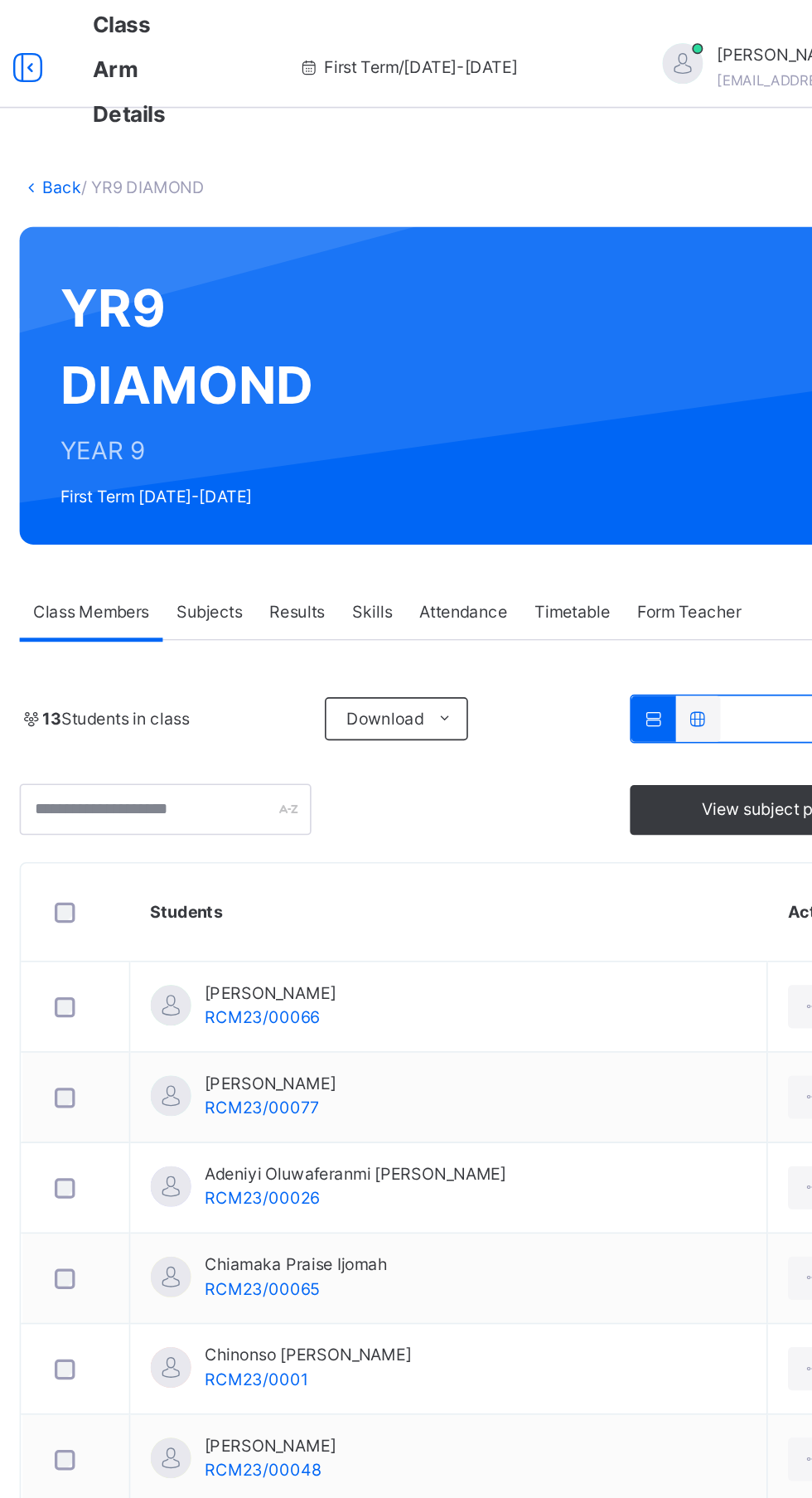
click at [498, 371] on span "Attendance" at bounding box center [501, 376] width 54 height 15
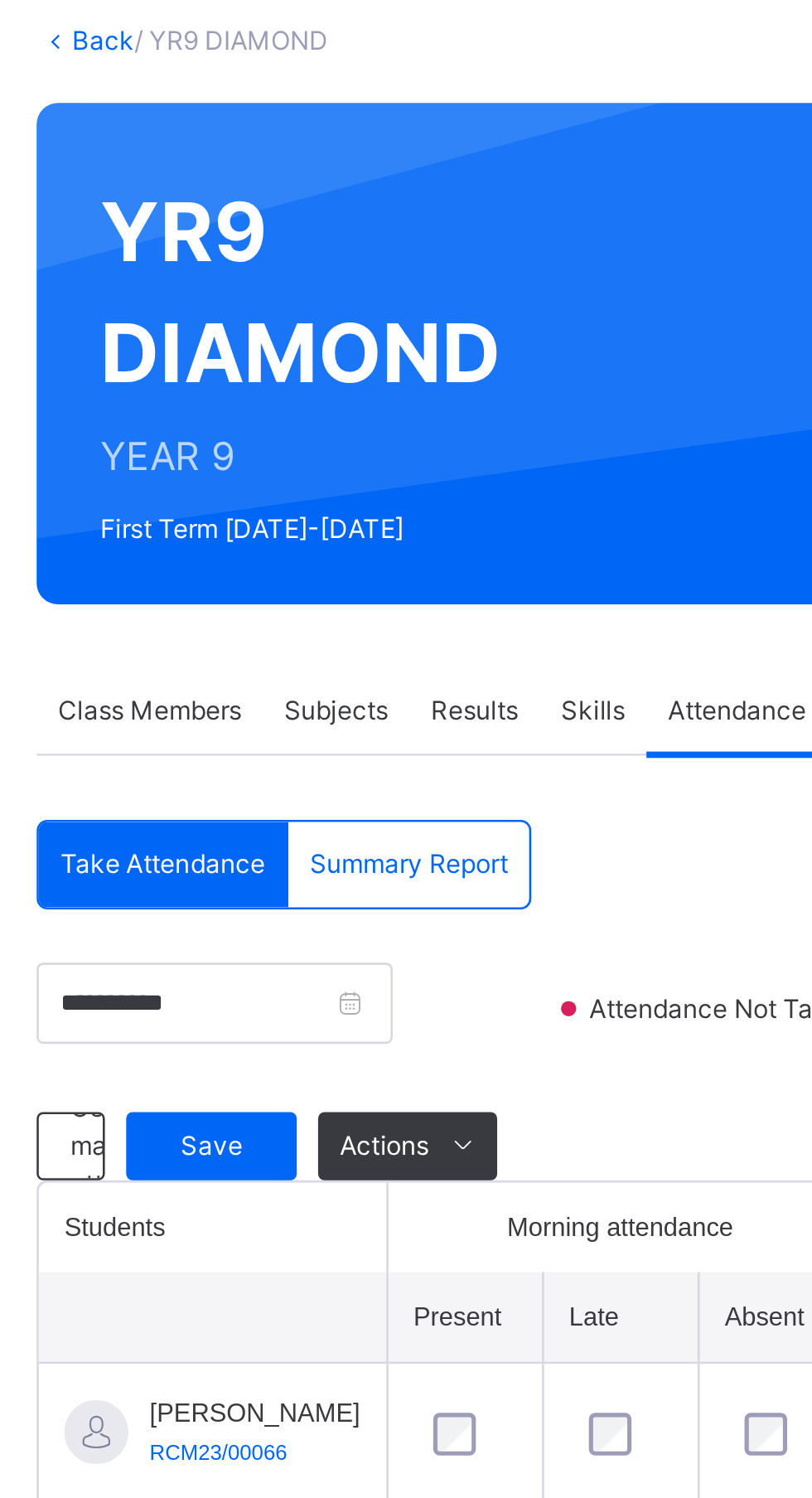
click at [301, 548] on span "Save" at bounding box center [297, 545] width 42 height 15
click at [304, 545] on span "Save" at bounding box center [297, 545] width 42 height 15
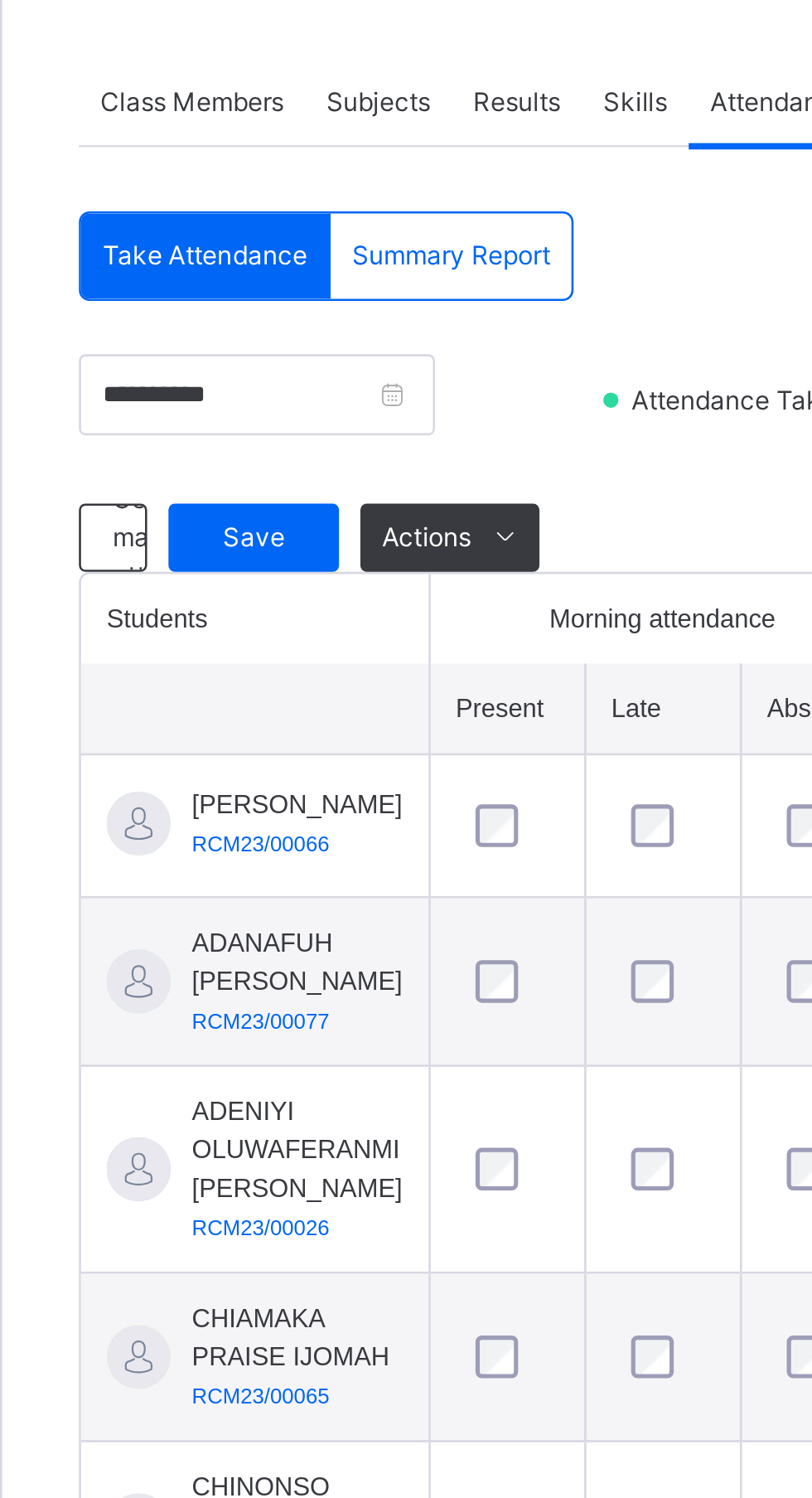
click at [296, 548] on span "Save" at bounding box center [297, 545] width 42 height 15
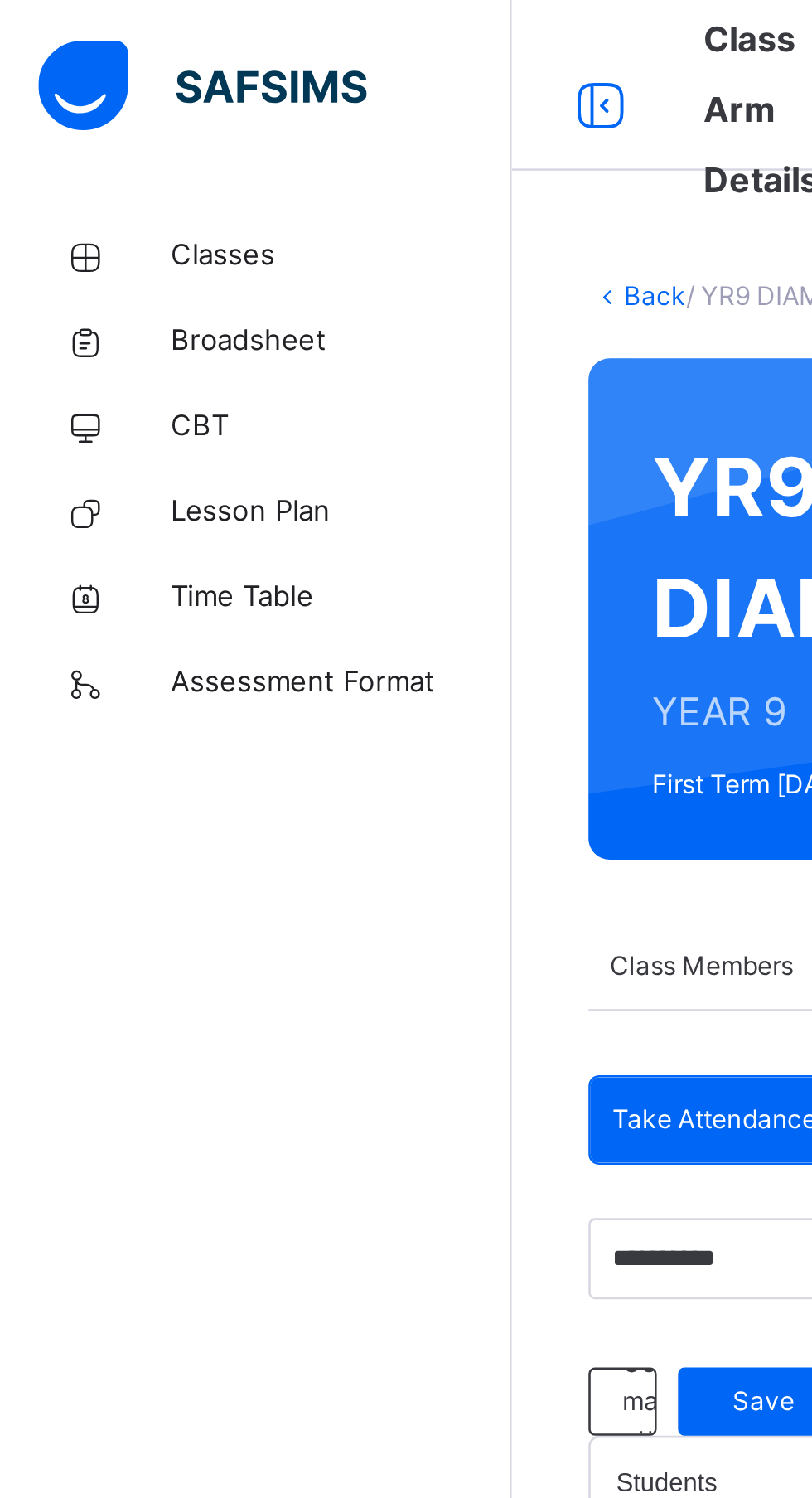
click at [133, 194] on span "Lesson Plan" at bounding box center [133, 198] width 133 height 16
